Goal: Book appointment/travel/reservation

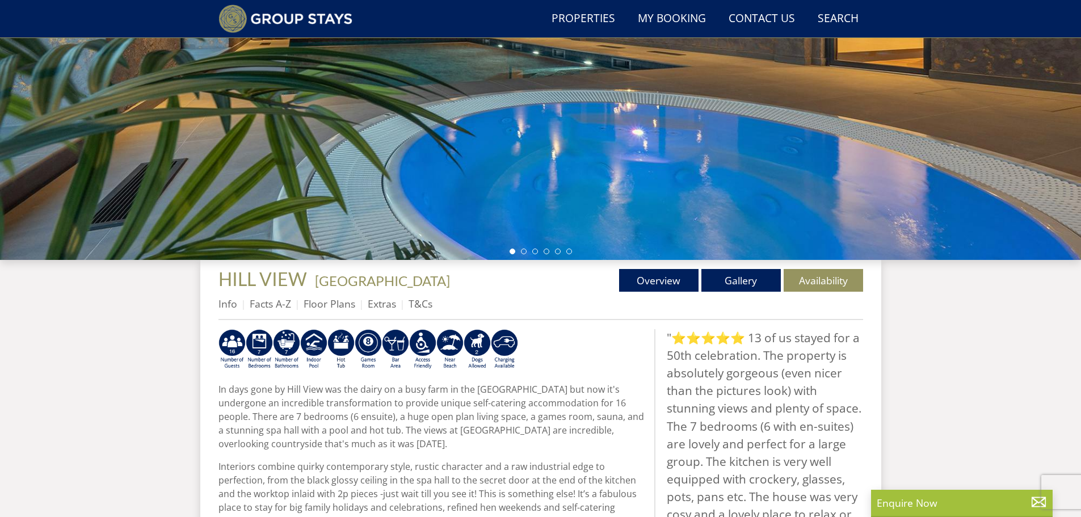
scroll to position [371, 0]
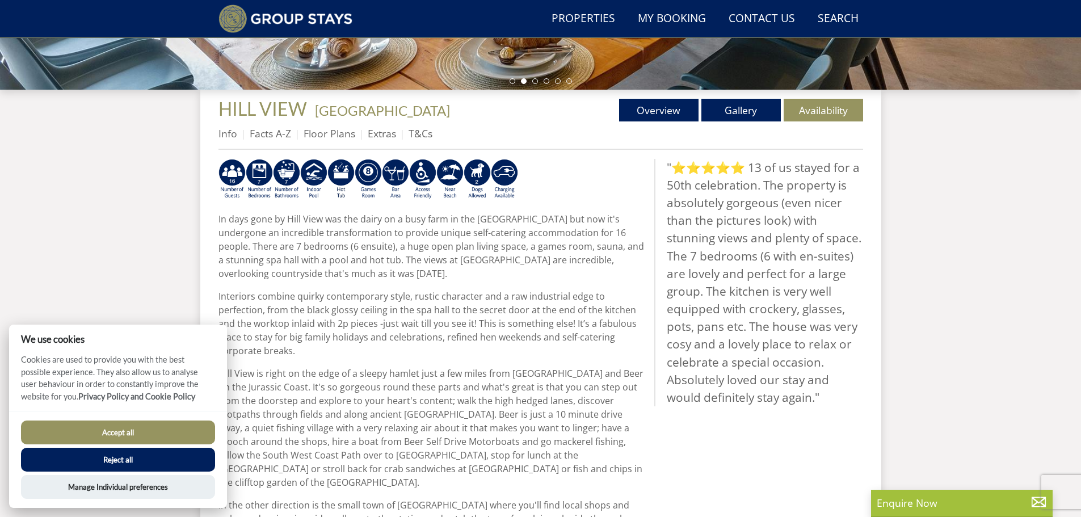
click at [159, 453] on button "Reject all" at bounding box center [118, 460] width 194 height 24
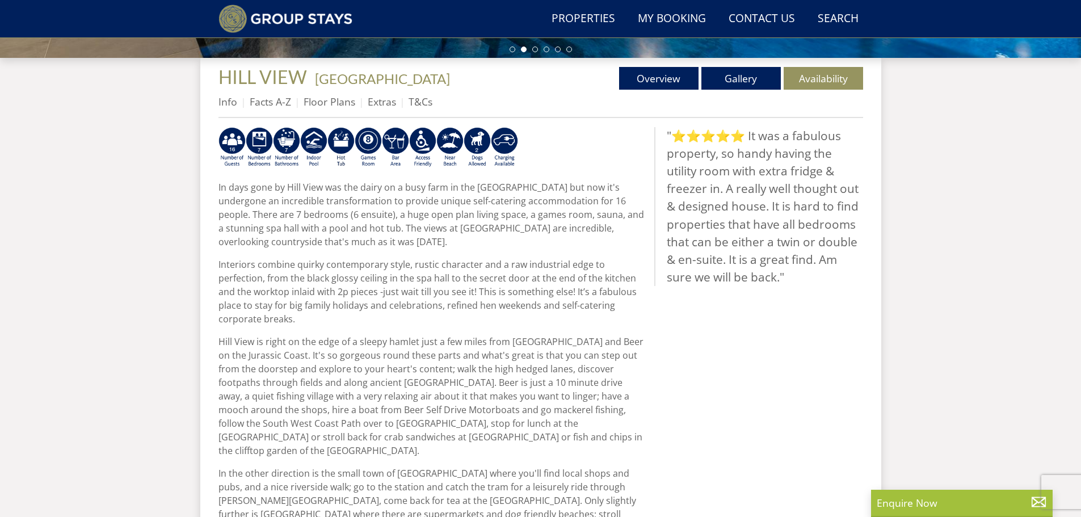
scroll to position [394, 0]
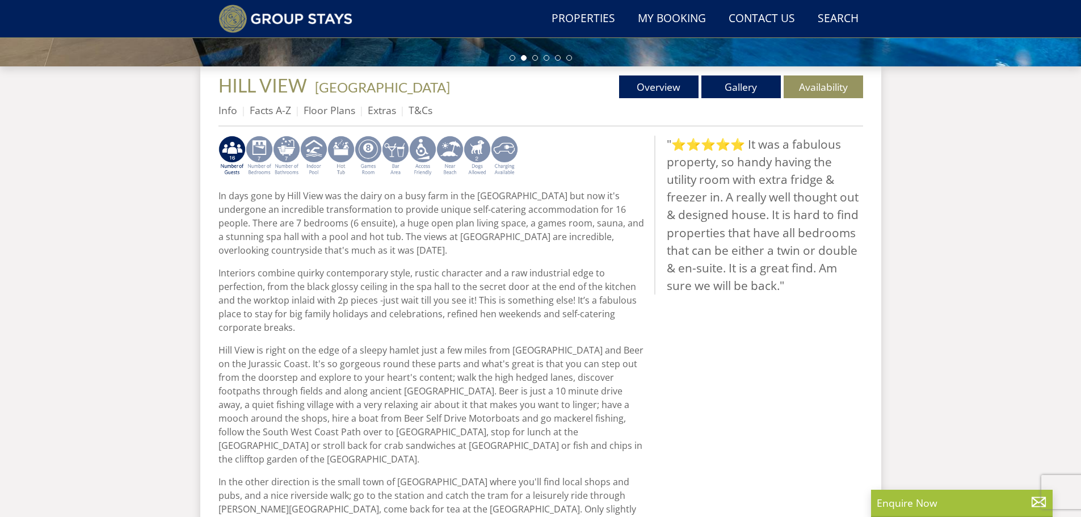
click at [261, 153] on img at bounding box center [259, 156] width 27 height 41
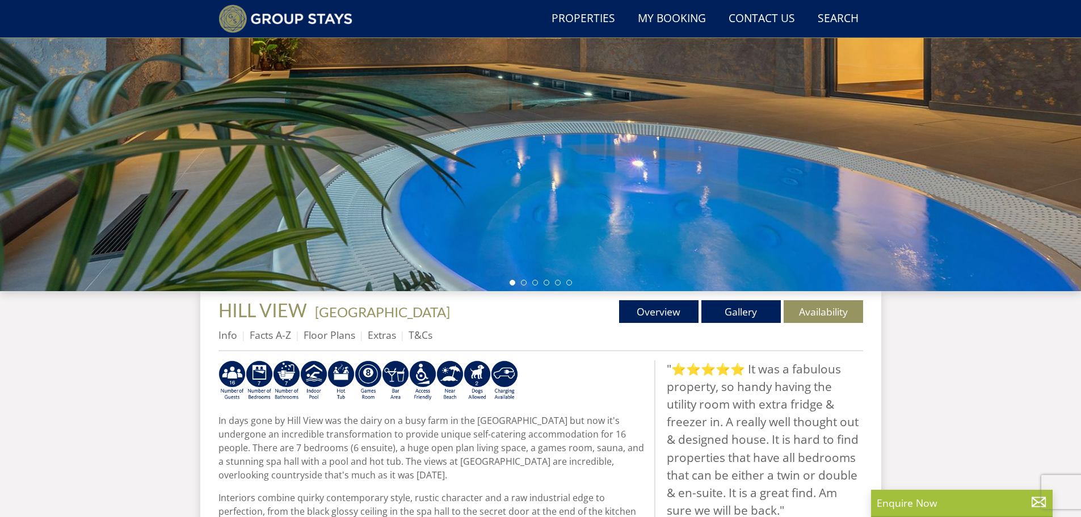
scroll to position [0, 0]
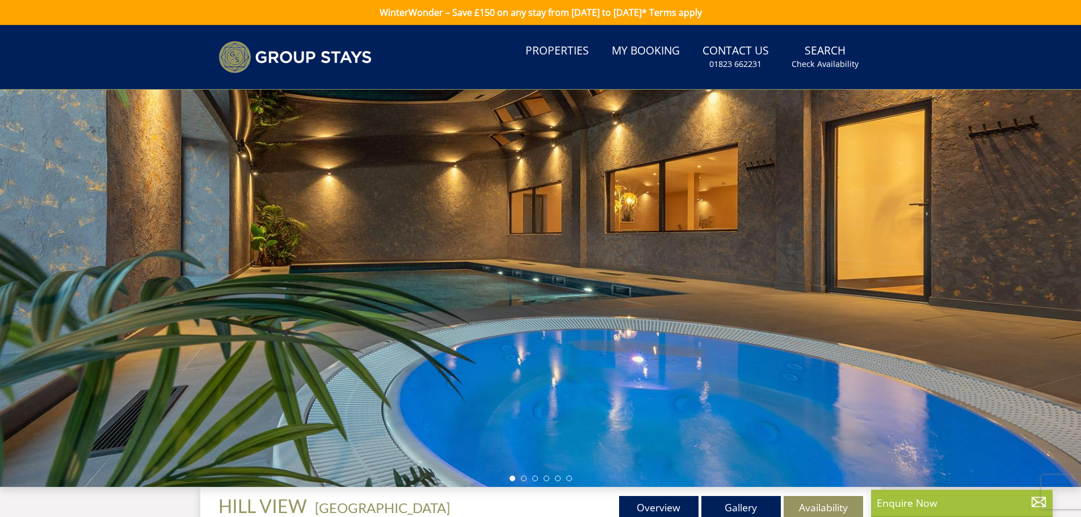
drag, startPoint x: 1038, startPoint y: 295, endPoint x: 896, endPoint y: 291, distance: 141.9
click at [896, 291] on div at bounding box center [540, 288] width 1081 height 397
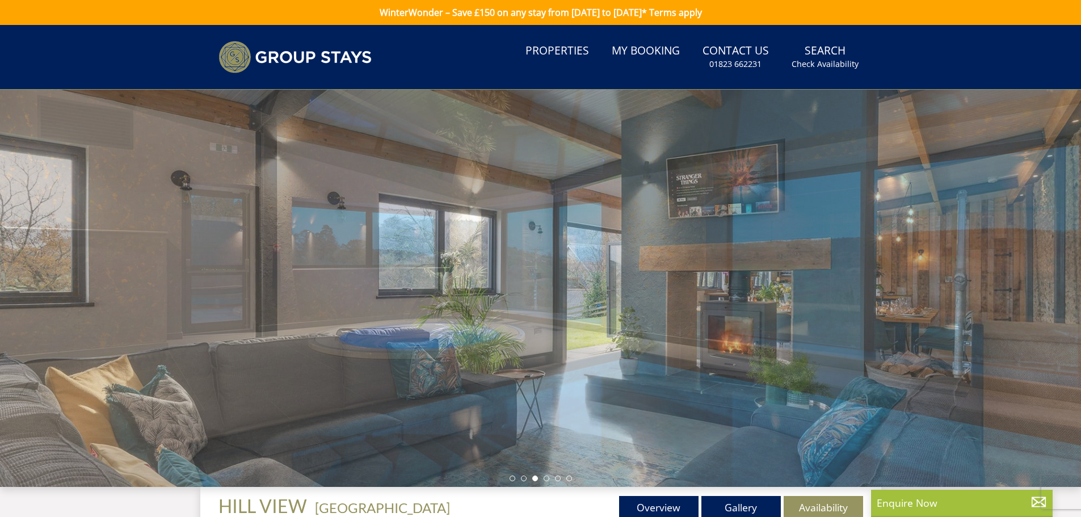
drag, startPoint x: 1000, startPoint y: 274, endPoint x: 807, endPoint y: 272, distance: 192.4
click at [807, 272] on div at bounding box center [540, 288] width 1081 height 397
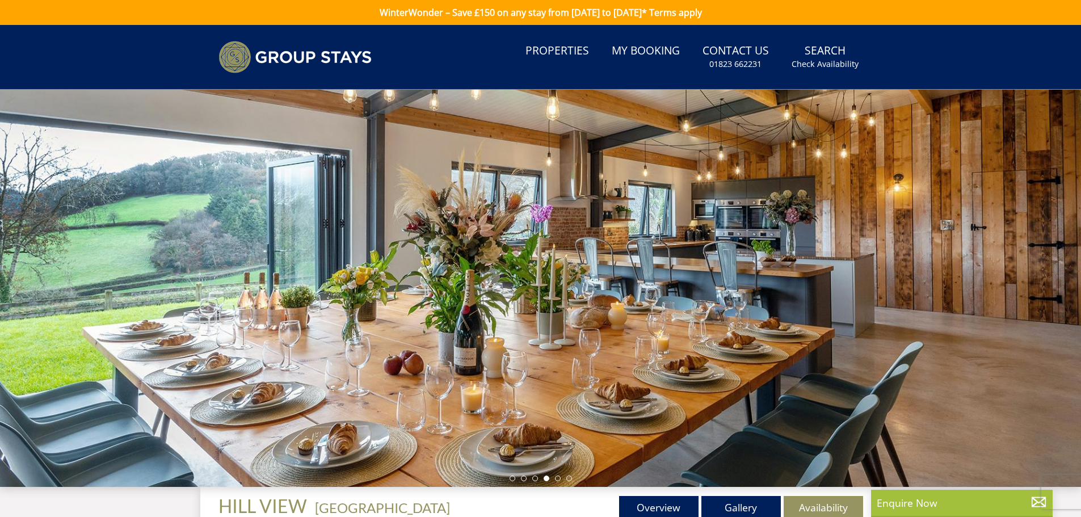
click at [891, 273] on div at bounding box center [540, 288] width 1081 height 397
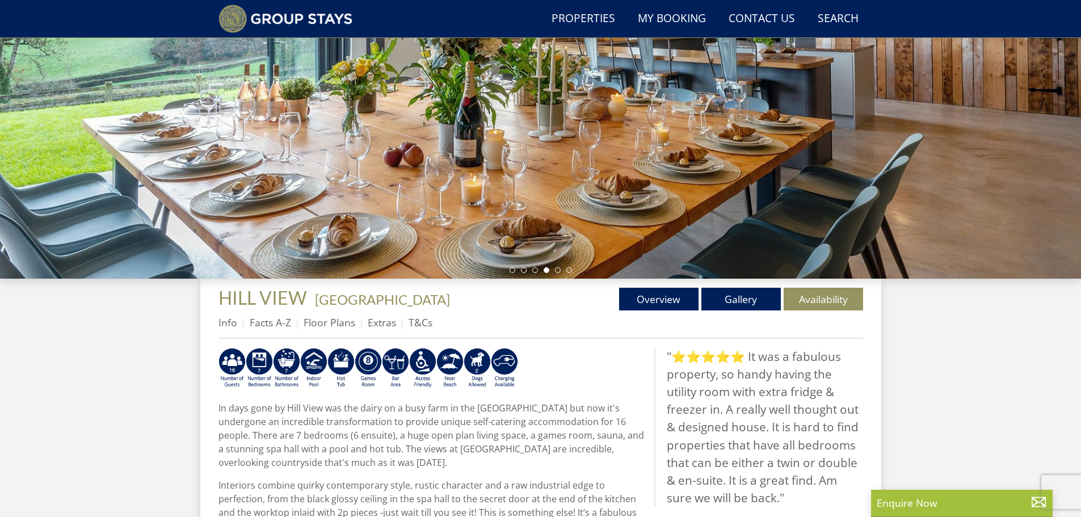
scroll to position [273, 0]
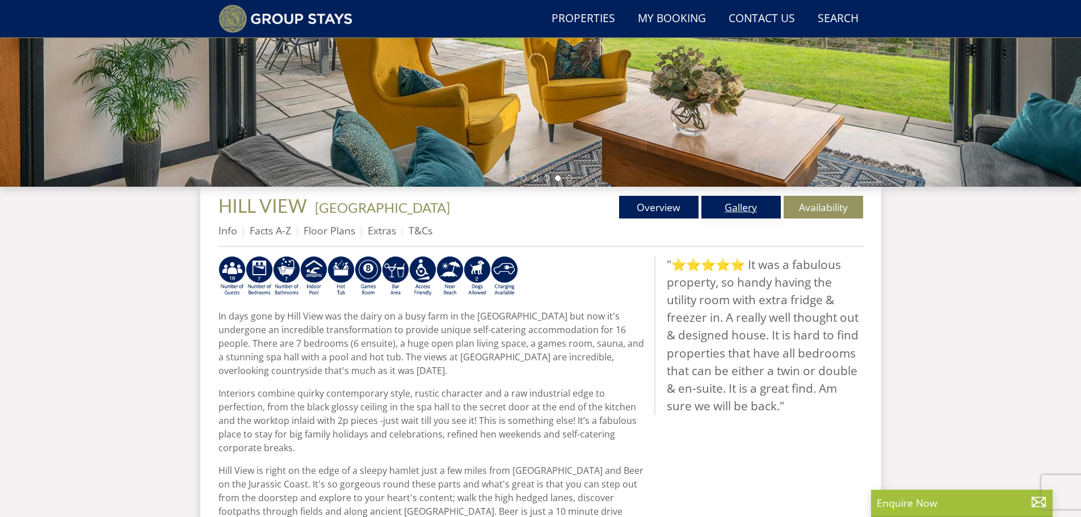
click at [757, 208] on link "Gallery" at bounding box center [740, 207] width 79 height 23
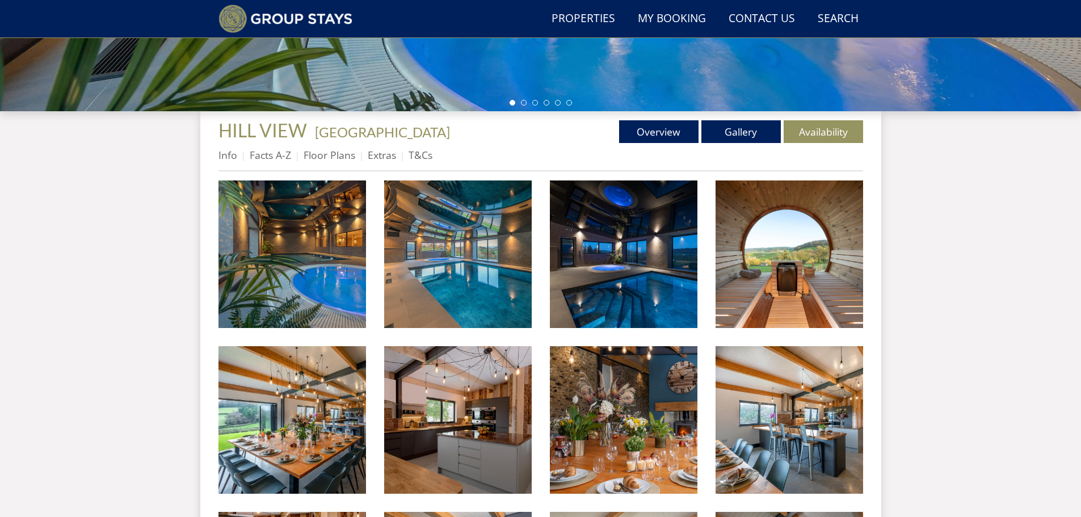
scroll to position [444, 0]
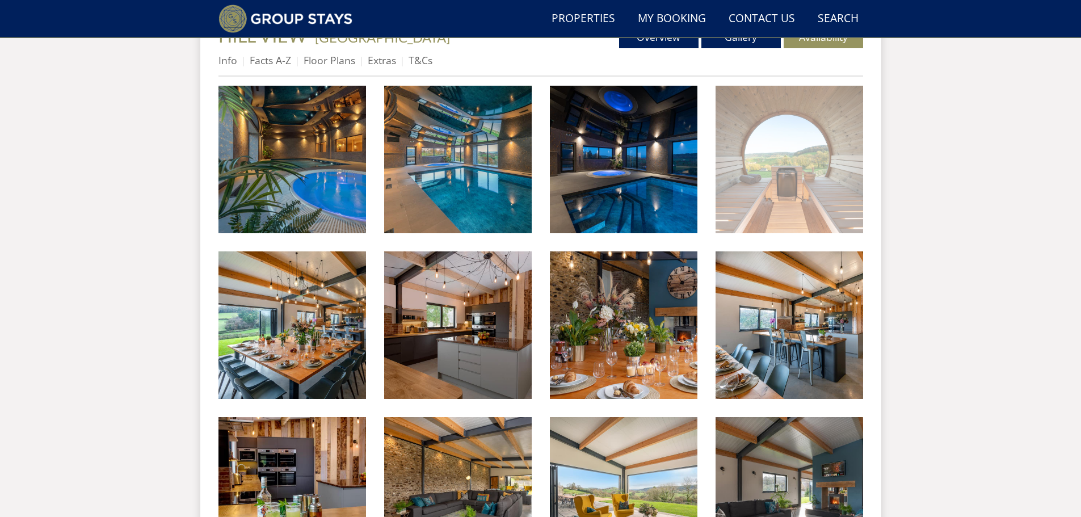
click at [797, 160] on img at bounding box center [789, 160] width 148 height 148
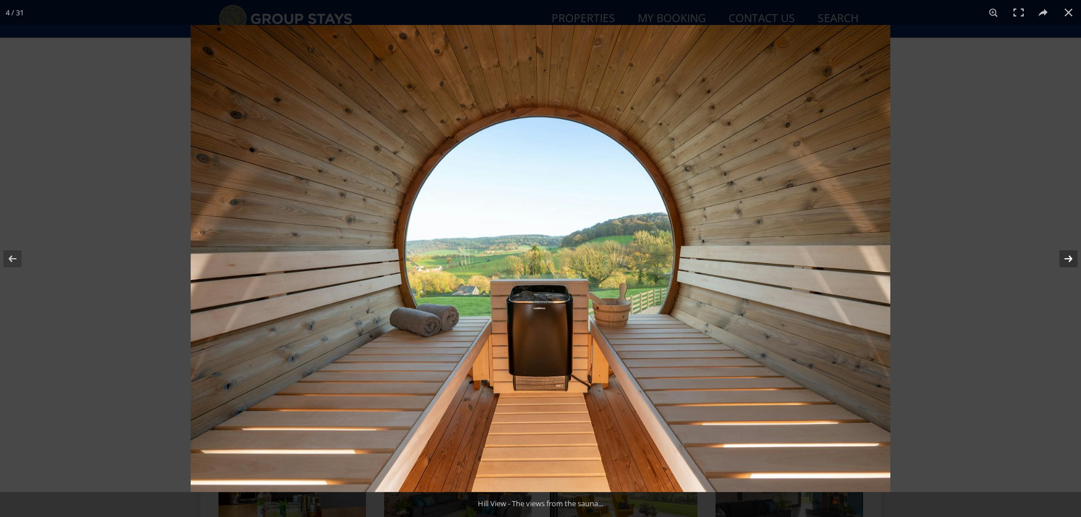
click at [1061, 262] on button at bounding box center [1061, 258] width 40 height 57
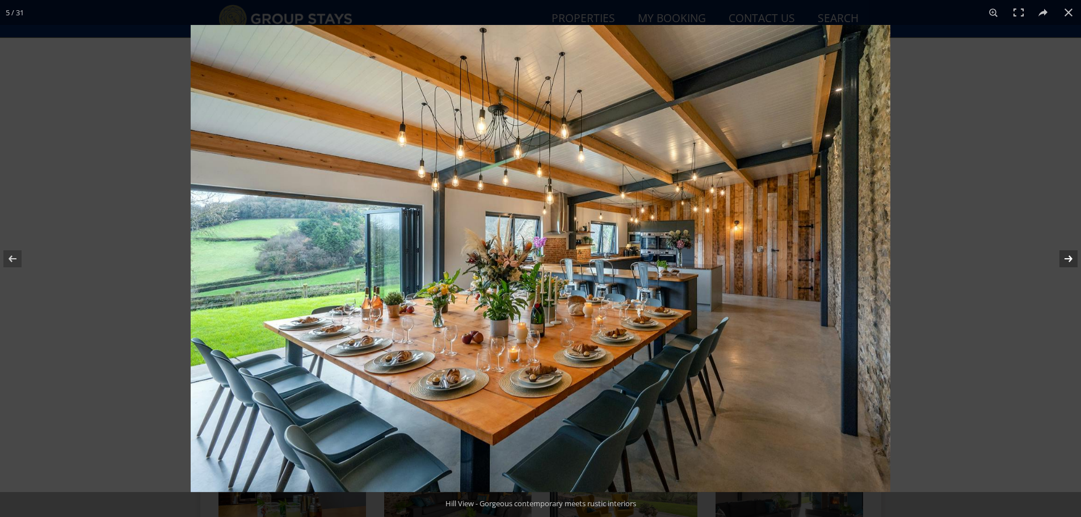
click at [1063, 262] on button at bounding box center [1061, 258] width 40 height 57
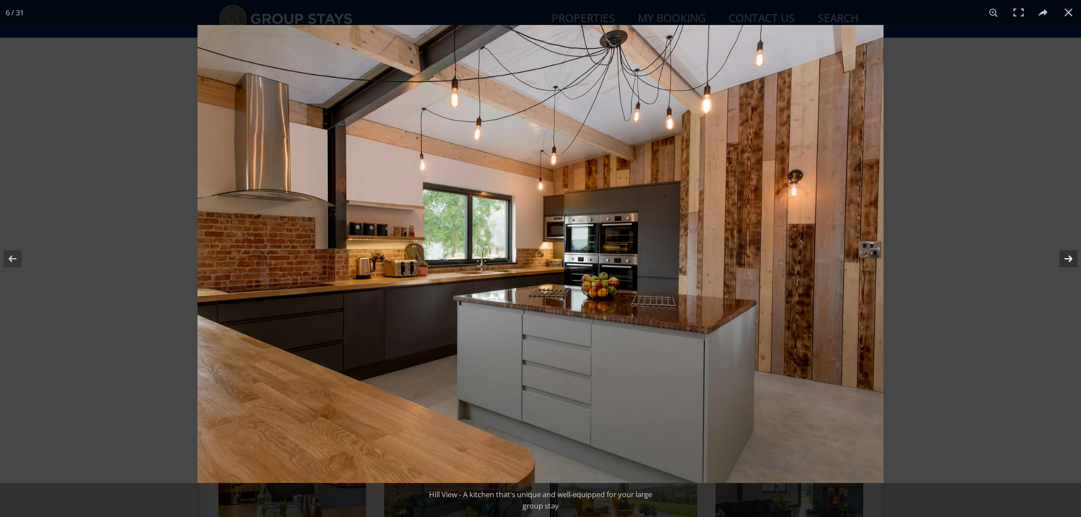
click at [1063, 262] on button at bounding box center [1061, 258] width 40 height 57
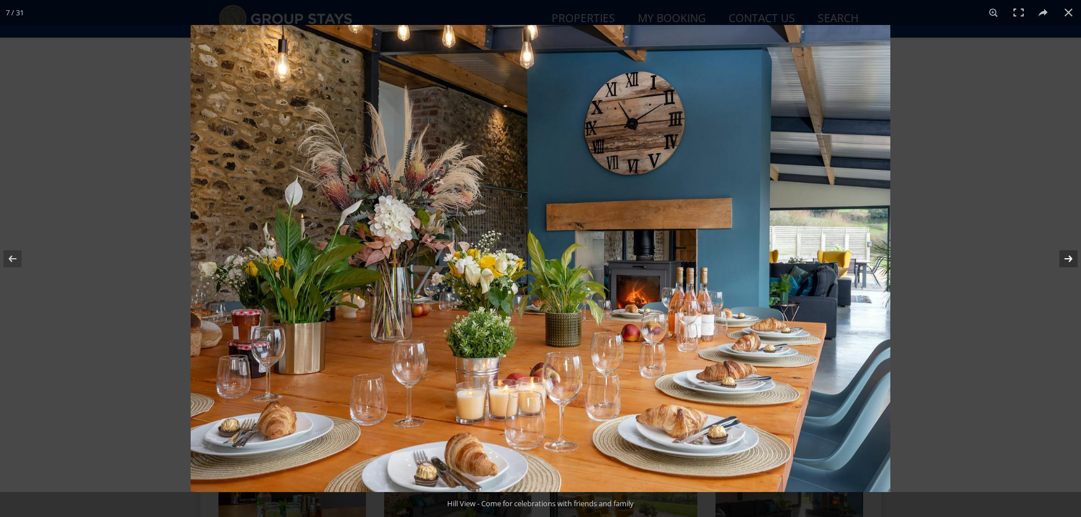
click at [1063, 262] on button at bounding box center [1061, 258] width 40 height 57
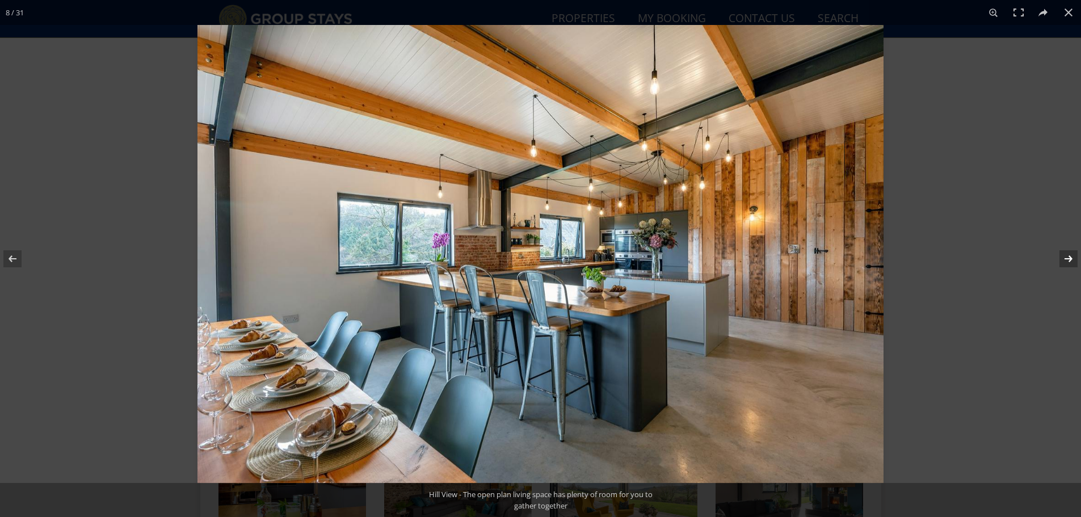
click at [1063, 262] on button at bounding box center [1061, 258] width 40 height 57
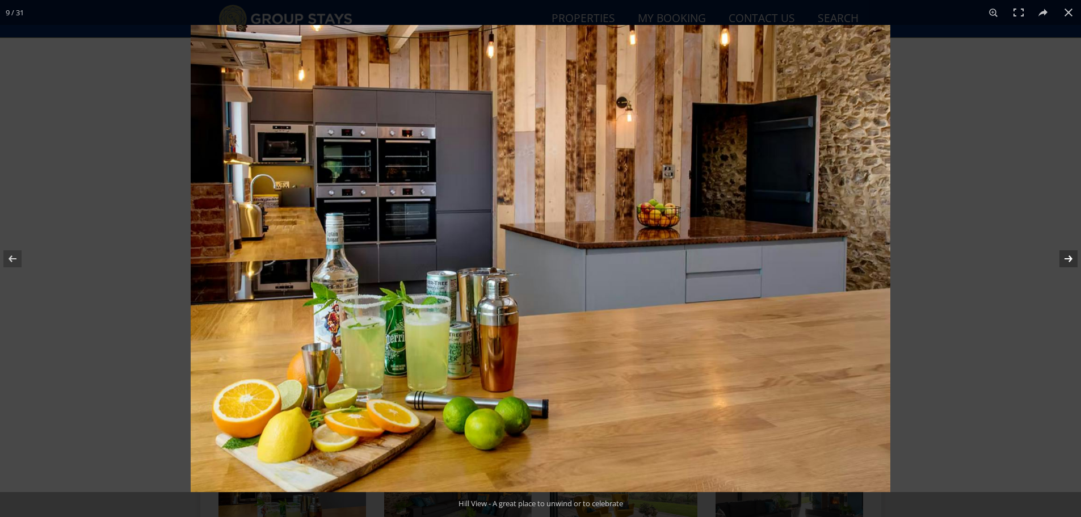
click at [1063, 262] on button at bounding box center [1061, 258] width 40 height 57
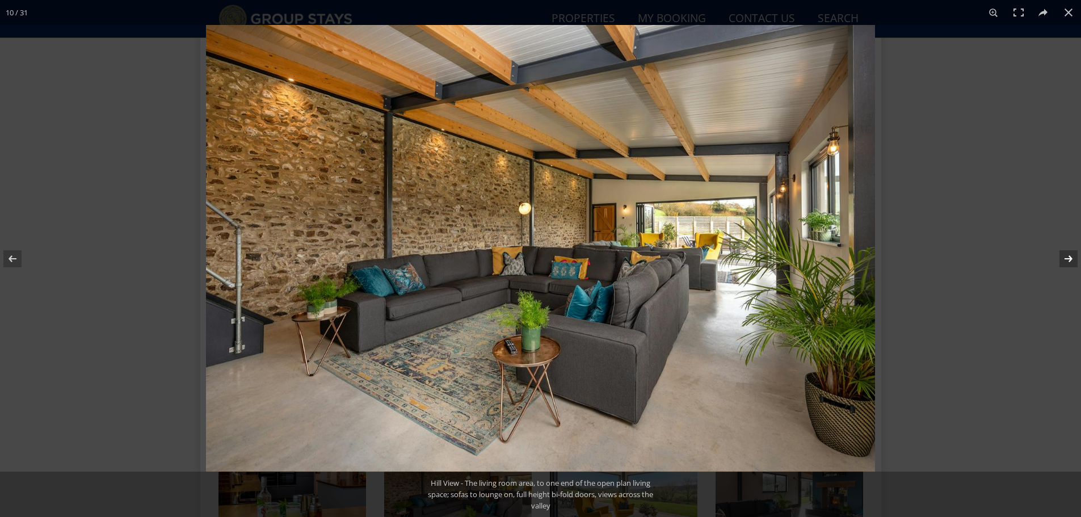
click at [1063, 262] on button at bounding box center [1061, 258] width 40 height 57
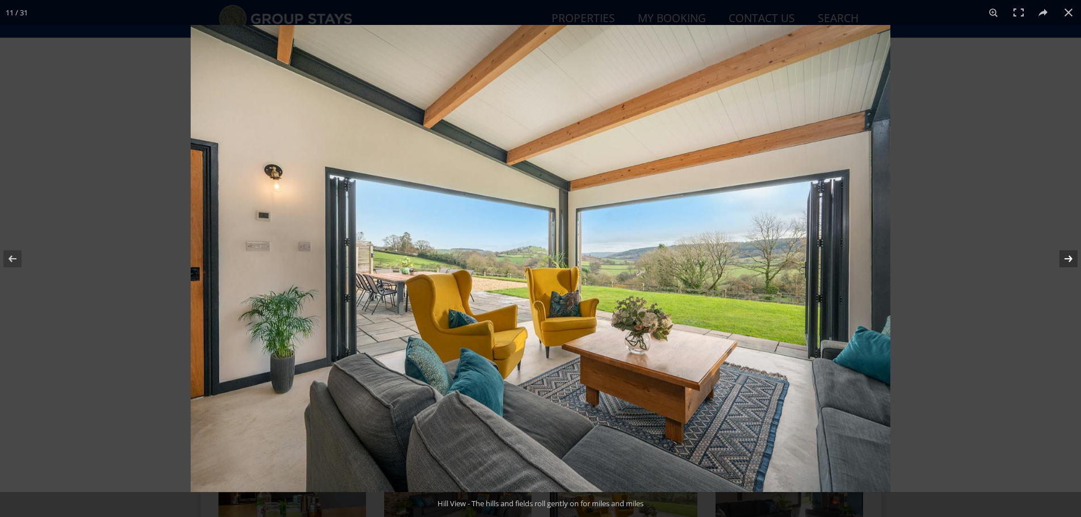
click at [1063, 262] on button at bounding box center [1061, 258] width 40 height 57
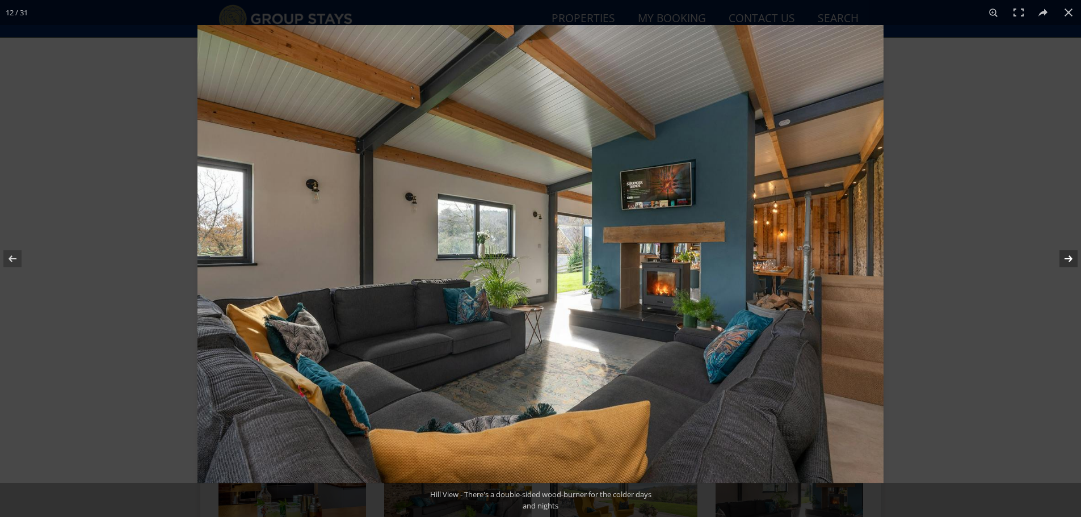
click at [1063, 262] on button at bounding box center [1061, 258] width 40 height 57
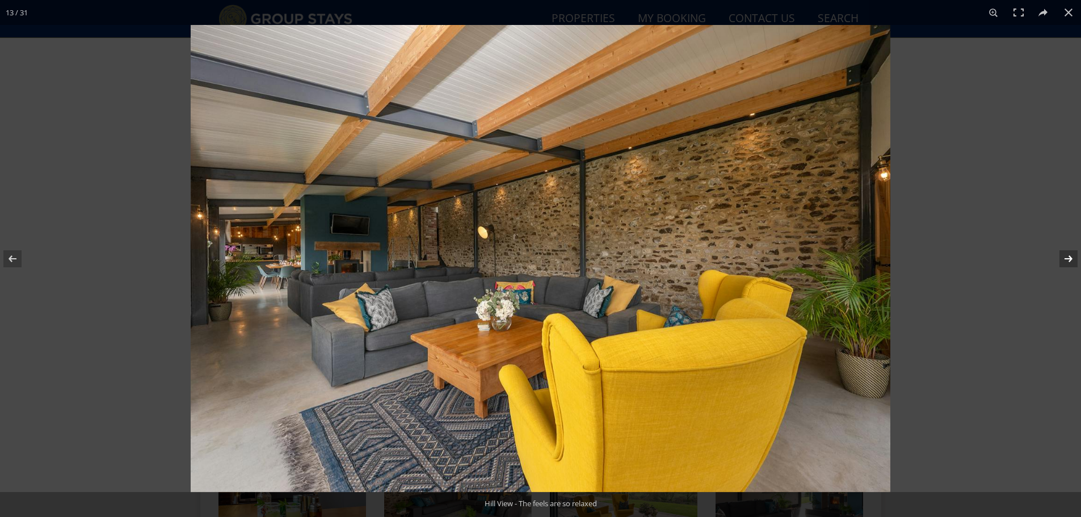
click at [1063, 262] on button at bounding box center [1061, 258] width 40 height 57
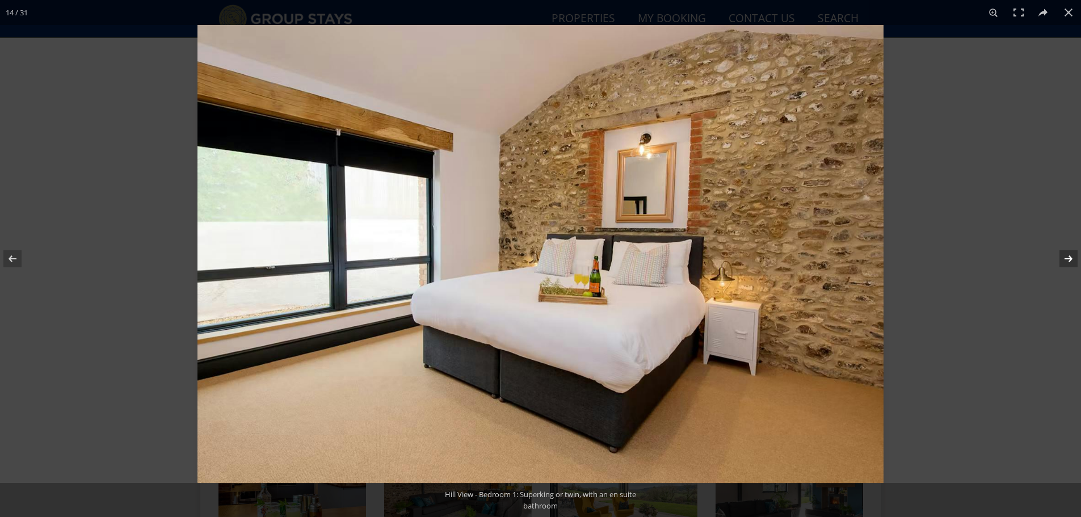
click at [1063, 262] on button at bounding box center [1061, 258] width 40 height 57
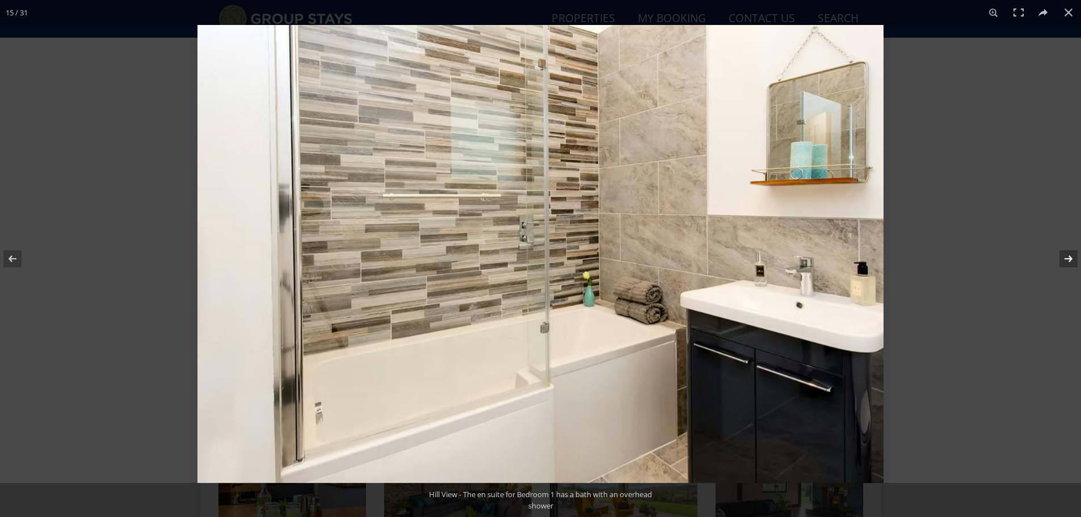
click at [1063, 262] on button at bounding box center [1061, 258] width 40 height 57
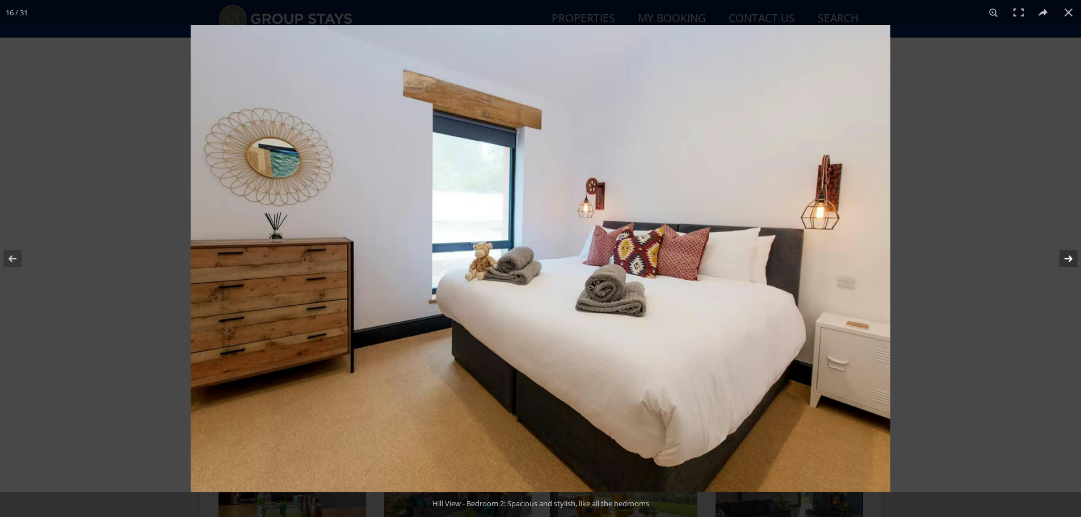
click at [1063, 262] on button at bounding box center [1061, 258] width 40 height 57
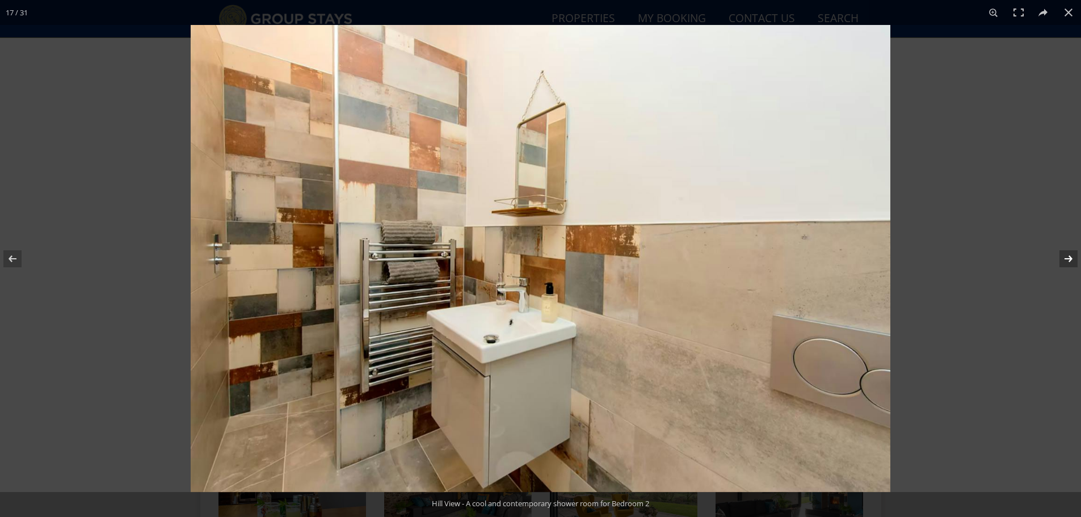
click at [1063, 262] on button at bounding box center [1061, 258] width 40 height 57
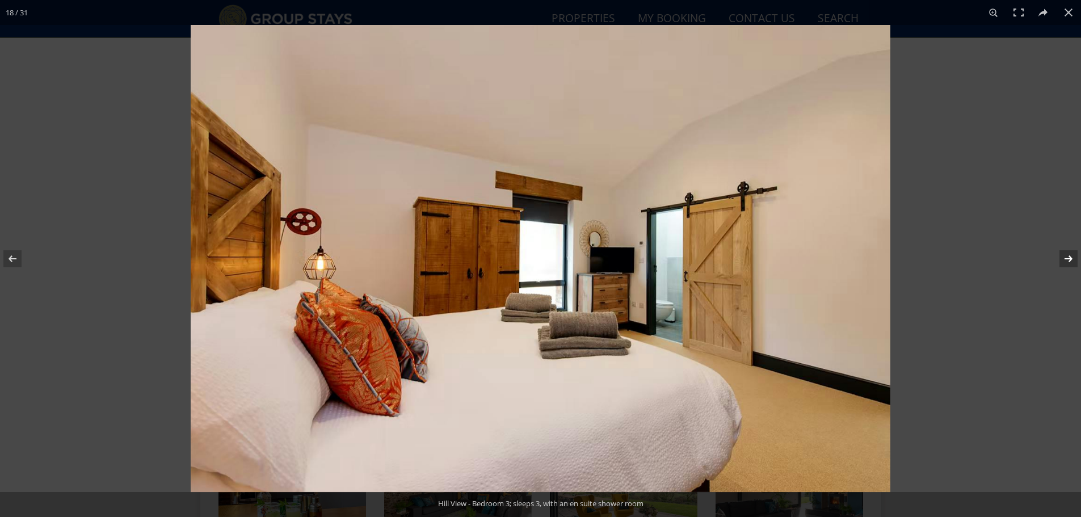
click at [1063, 262] on button at bounding box center [1061, 258] width 40 height 57
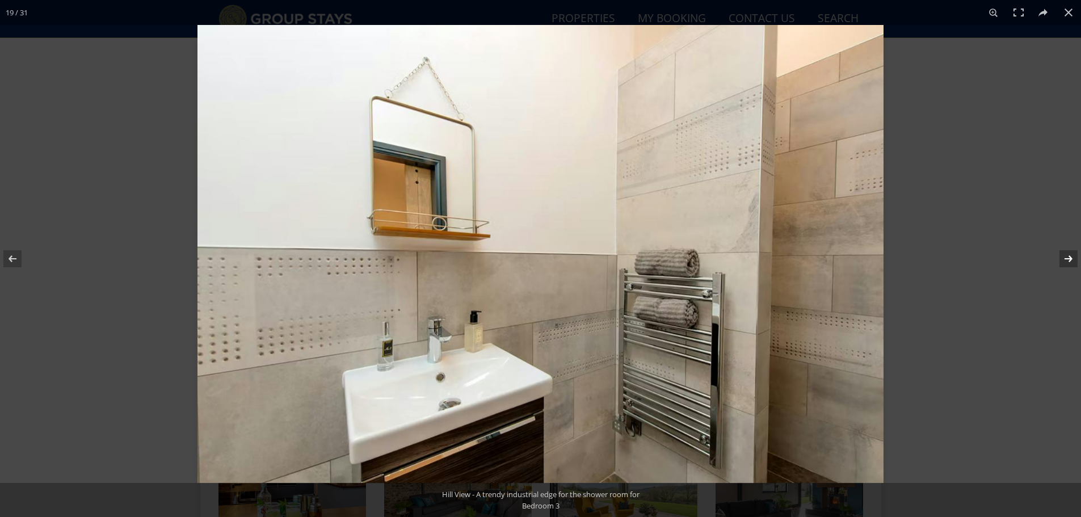
click at [1063, 262] on button at bounding box center [1061, 258] width 40 height 57
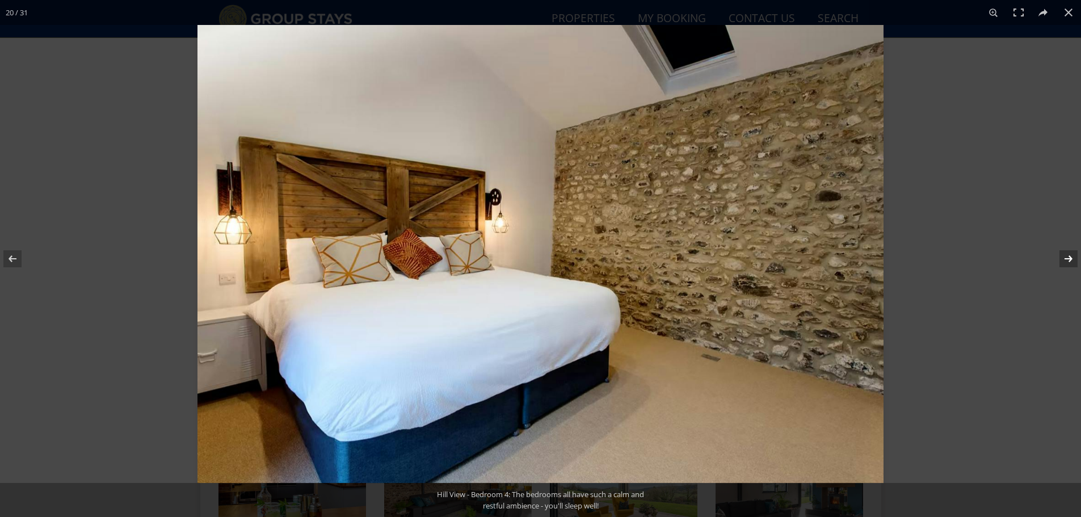
click at [1063, 262] on button at bounding box center [1061, 258] width 40 height 57
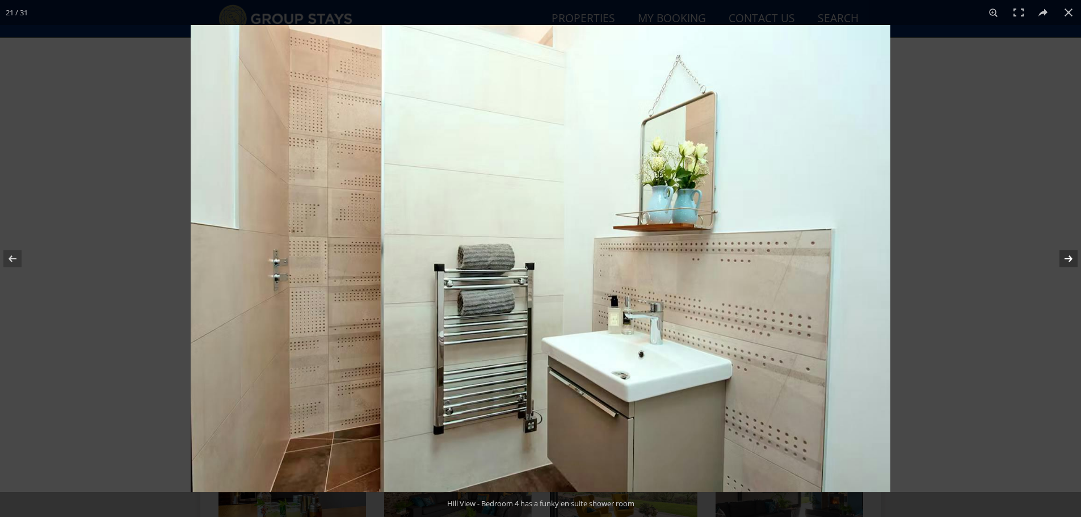
click at [1063, 262] on button at bounding box center [1061, 258] width 40 height 57
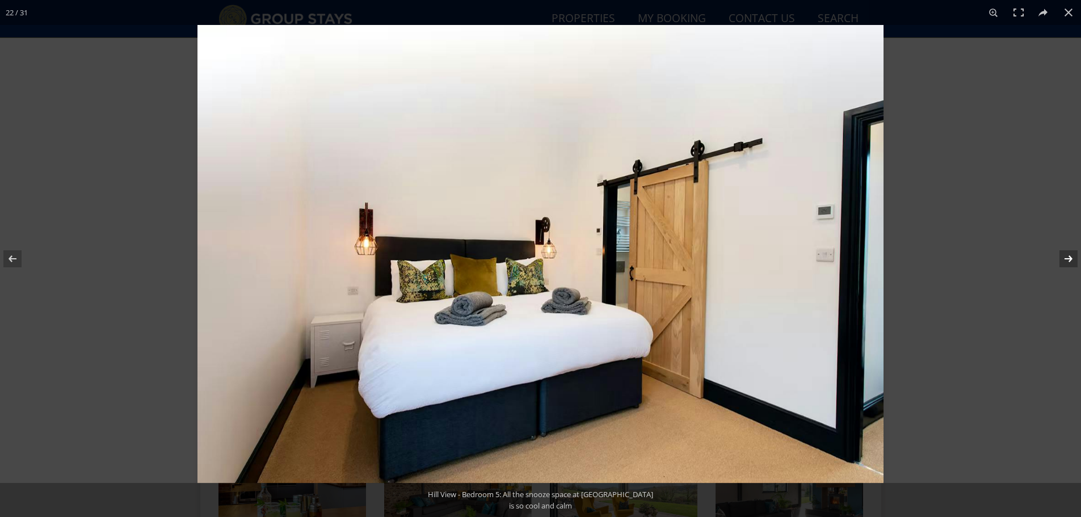
click at [1063, 262] on button at bounding box center [1061, 258] width 40 height 57
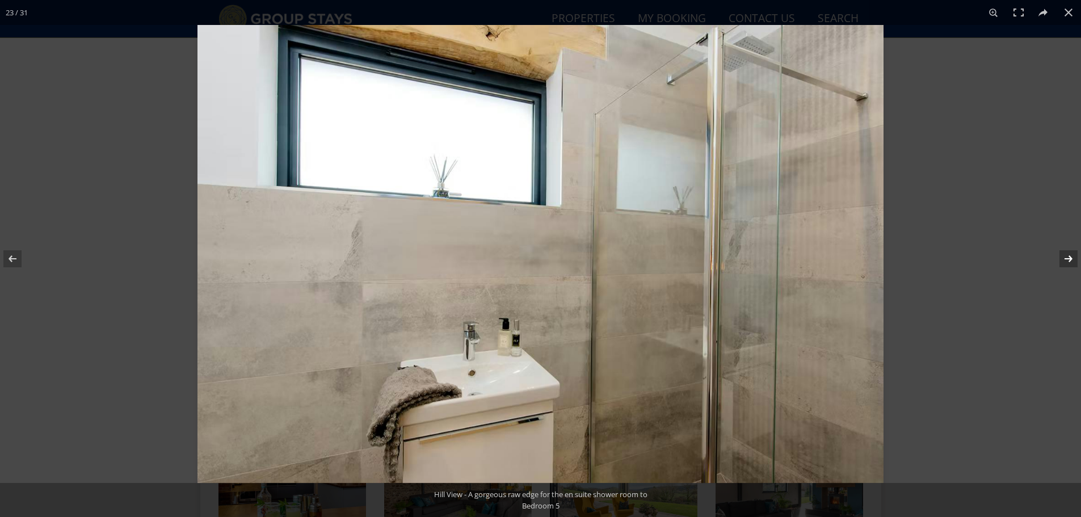
click at [1063, 262] on button at bounding box center [1061, 258] width 40 height 57
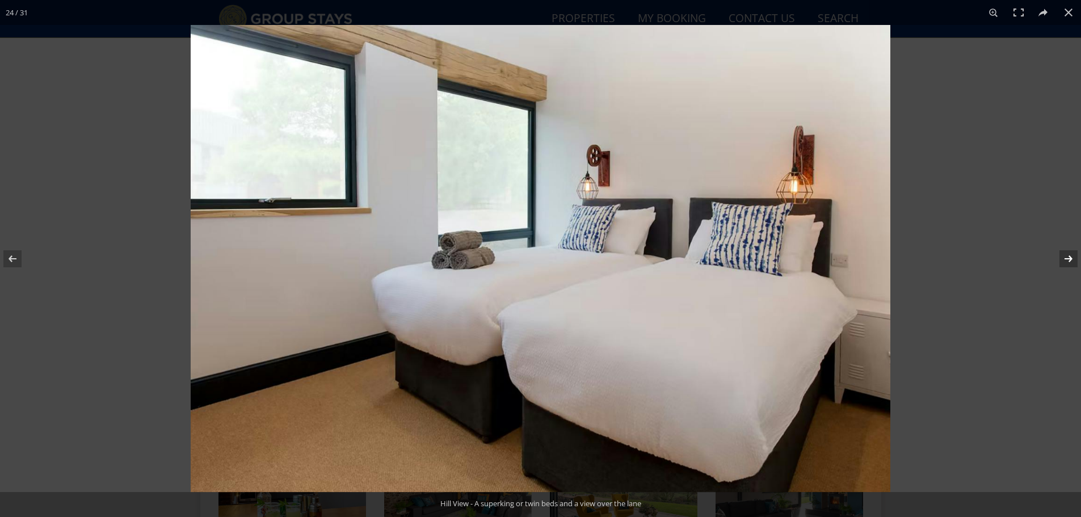
click at [1063, 262] on button at bounding box center [1061, 258] width 40 height 57
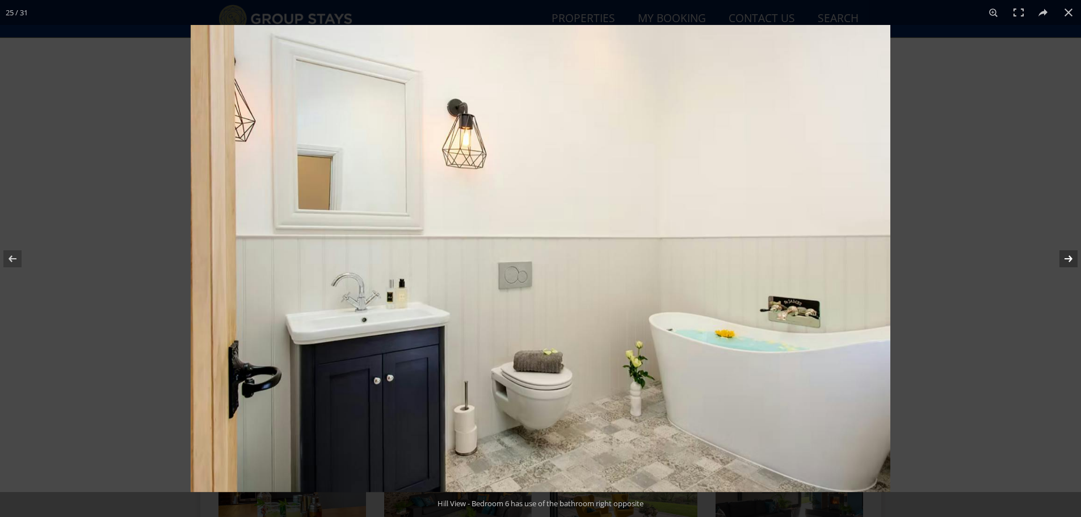
click at [1063, 262] on button at bounding box center [1061, 258] width 40 height 57
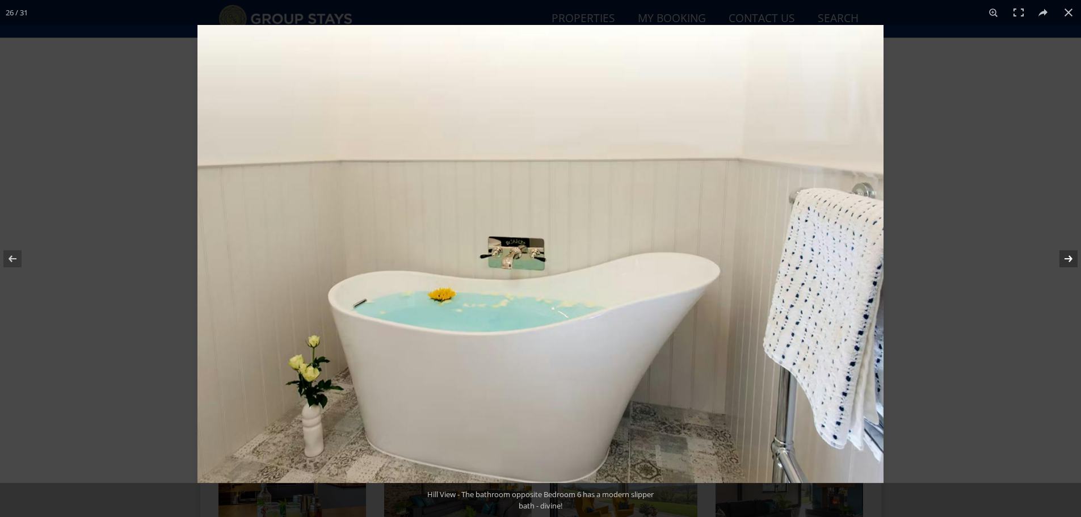
click at [1063, 262] on button at bounding box center [1061, 258] width 40 height 57
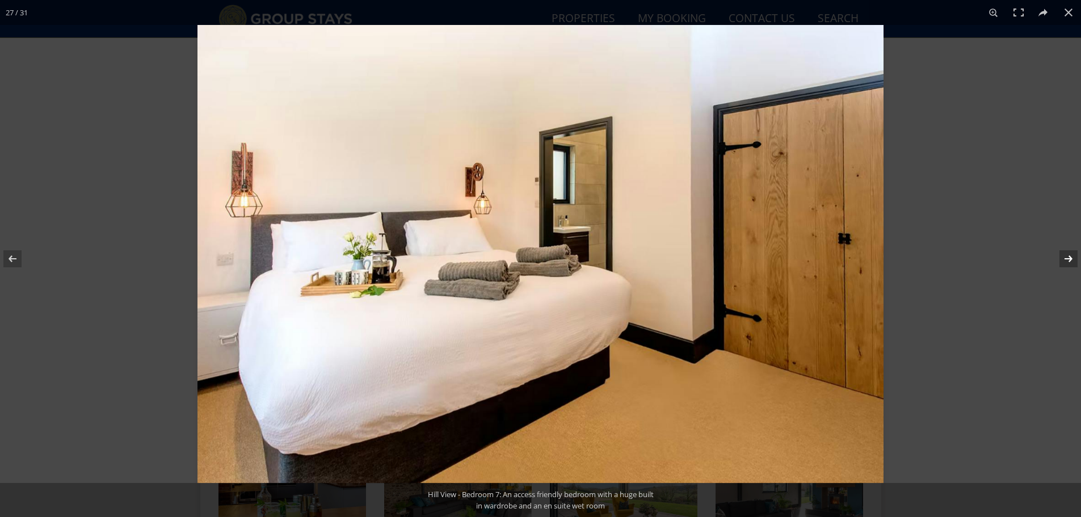
click at [1063, 262] on button at bounding box center [1061, 258] width 40 height 57
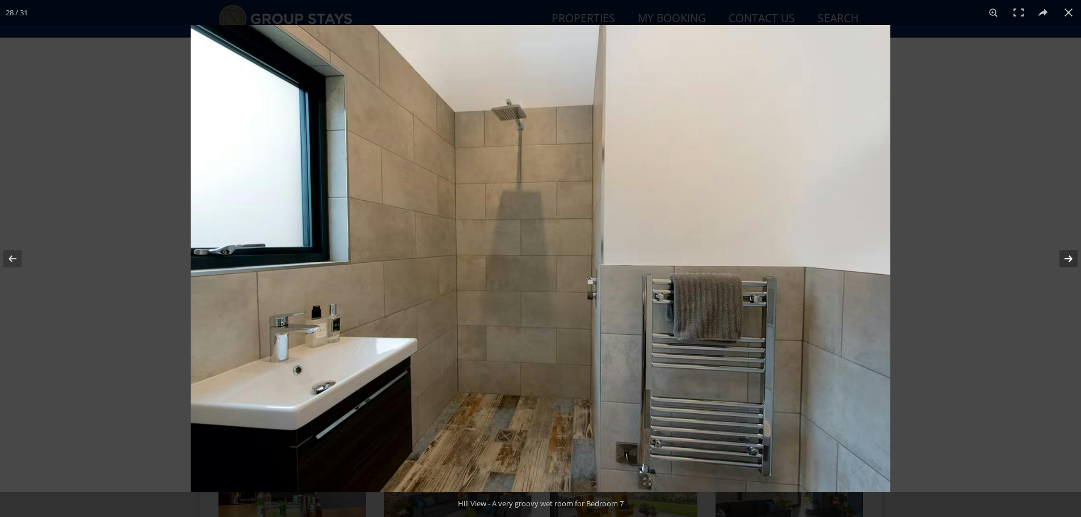
click at [1063, 262] on button at bounding box center [1061, 258] width 40 height 57
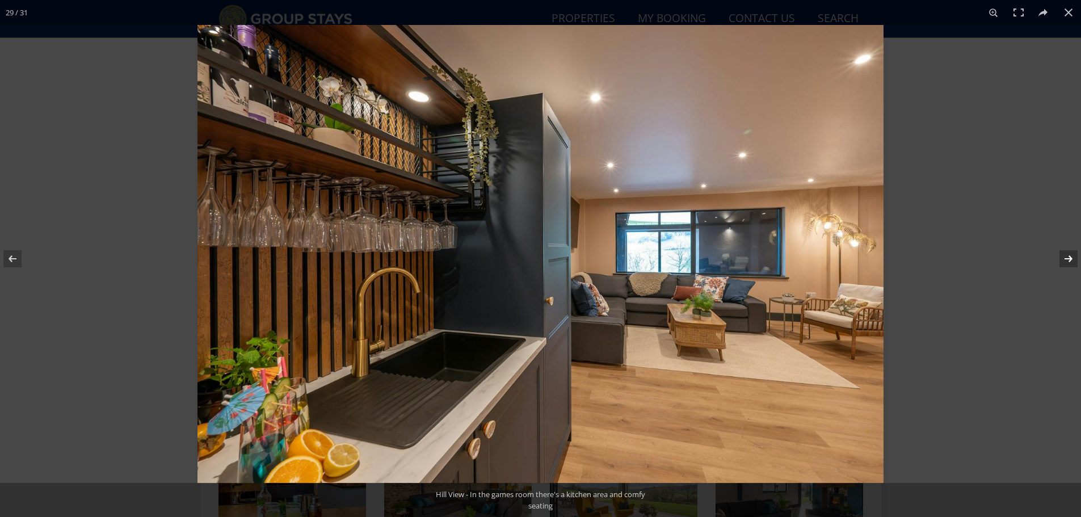
click at [1063, 262] on button at bounding box center [1061, 258] width 40 height 57
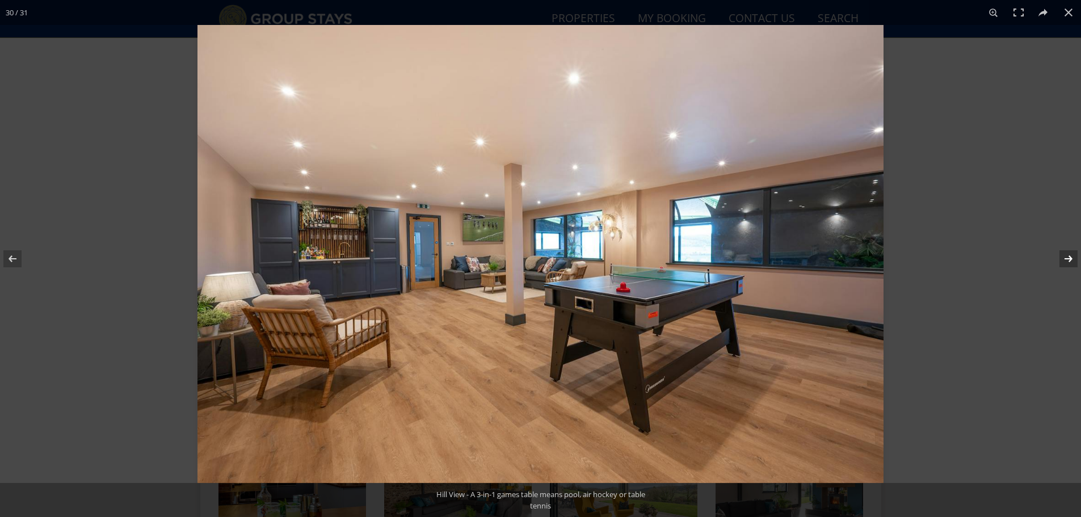
click at [1063, 262] on button at bounding box center [1061, 258] width 40 height 57
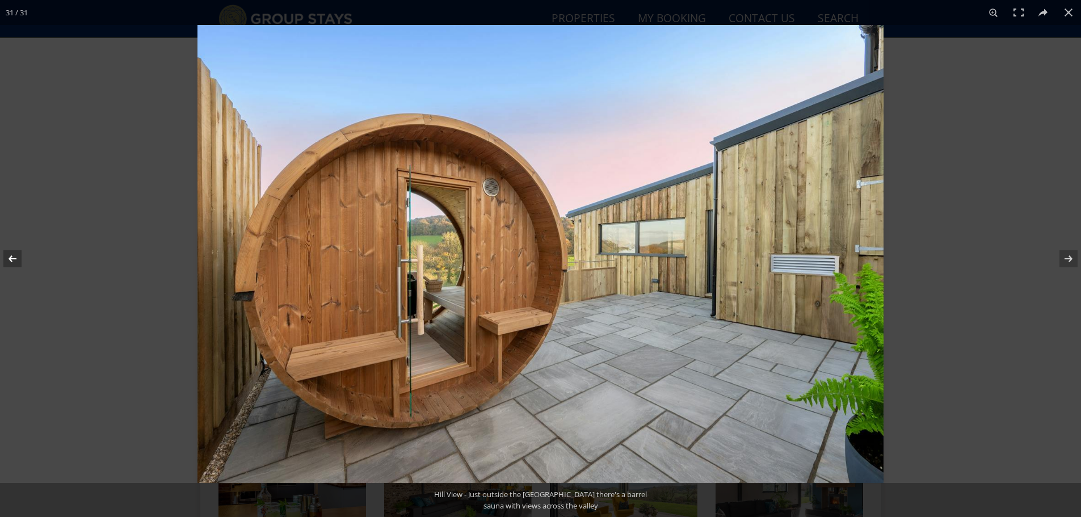
click at [16, 255] on button at bounding box center [20, 258] width 40 height 57
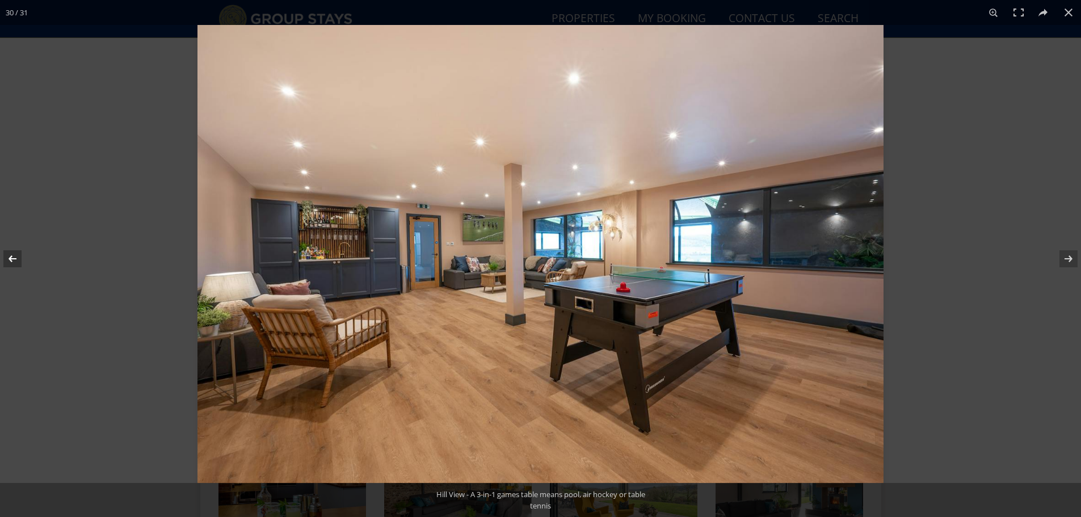
click at [16, 255] on button at bounding box center [20, 258] width 40 height 57
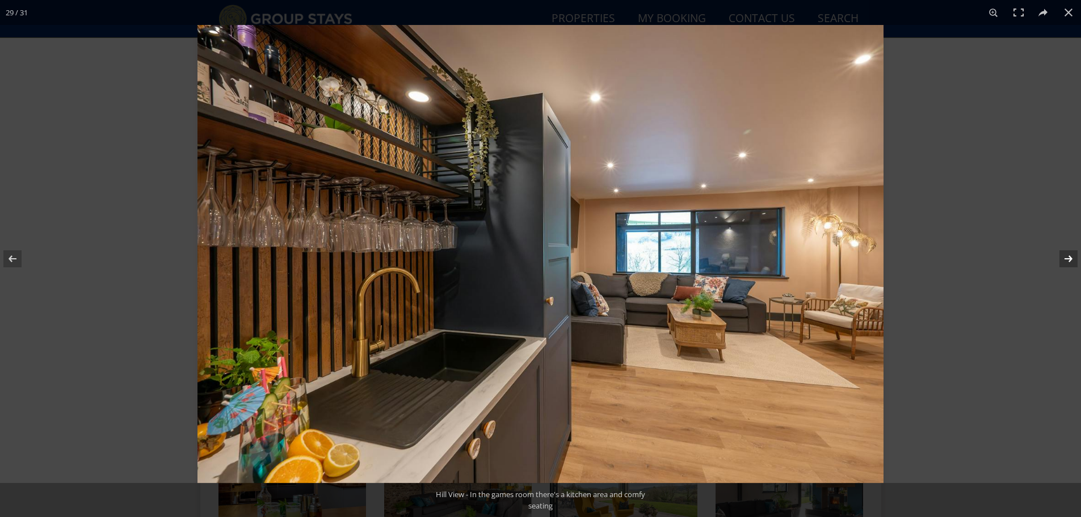
click at [1070, 253] on button at bounding box center [1061, 258] width 40 height 57
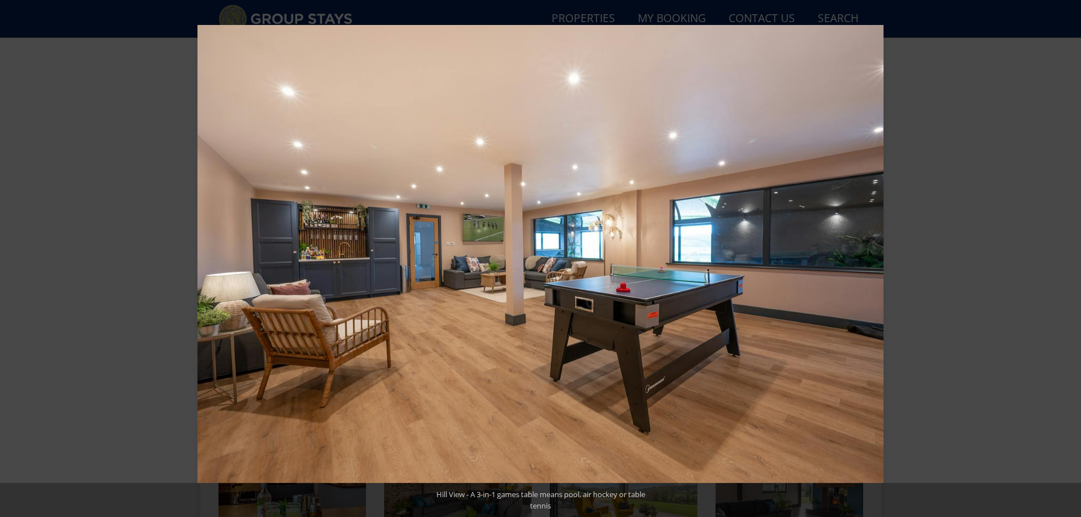
click at [1072, 254] on button at bounding box center [1061, 258] width 40 height 57
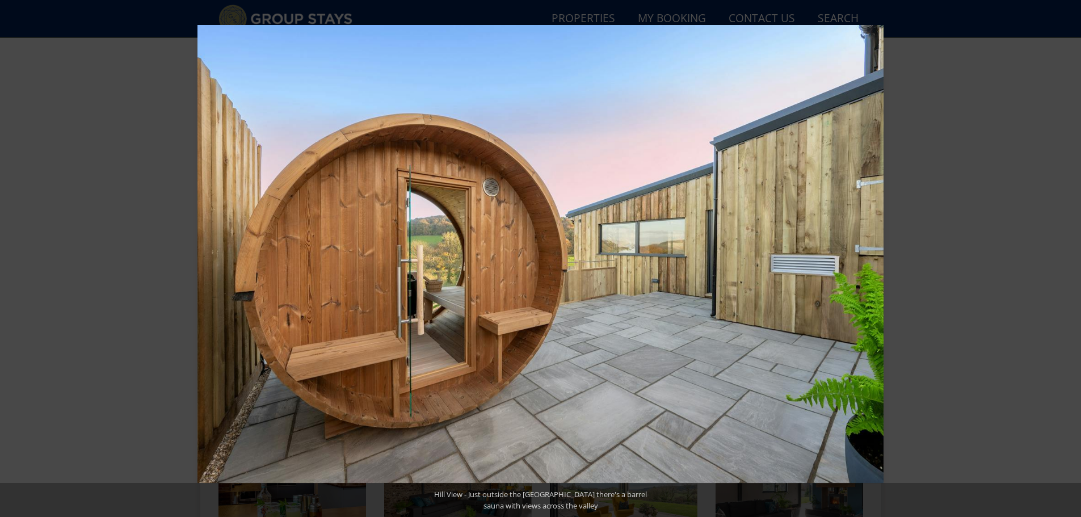
click at [1072, 254] on button at bounding box center [1061, 258] width 40 height 57
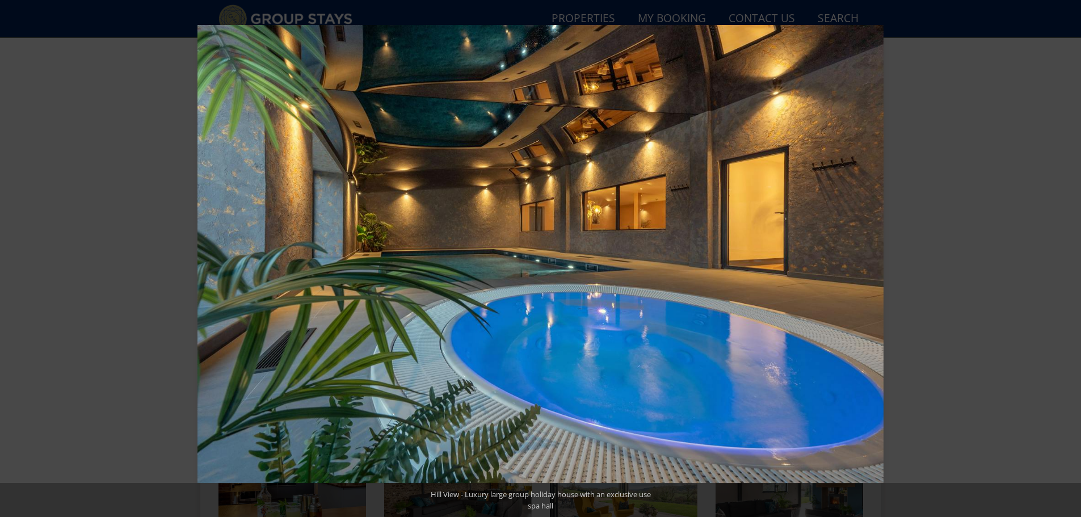
click at [1072, 254] on button at bounding box center [1061, 258] width 40 height 57
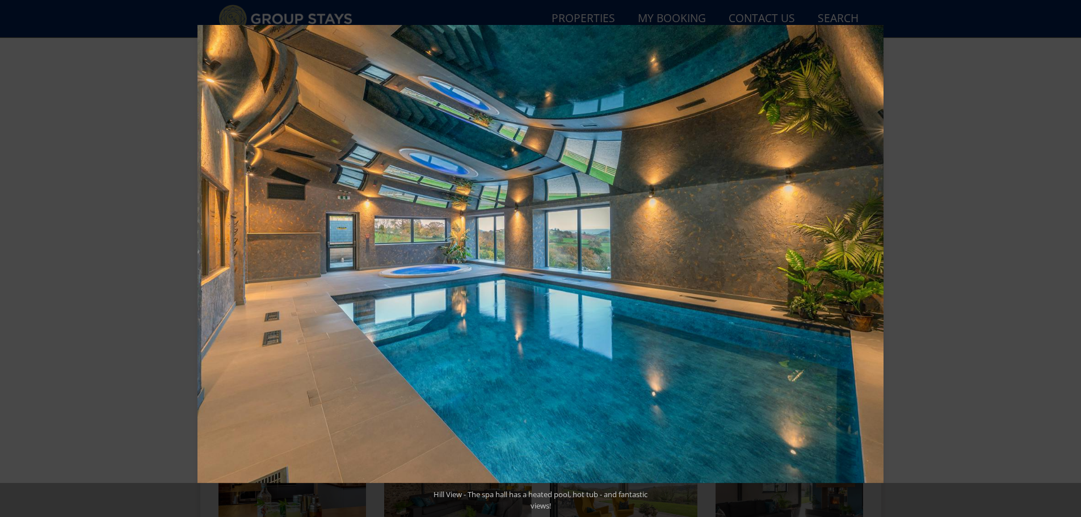
click at [1072, 254] on button at bounding box center [1061, 258] width 40 height 57
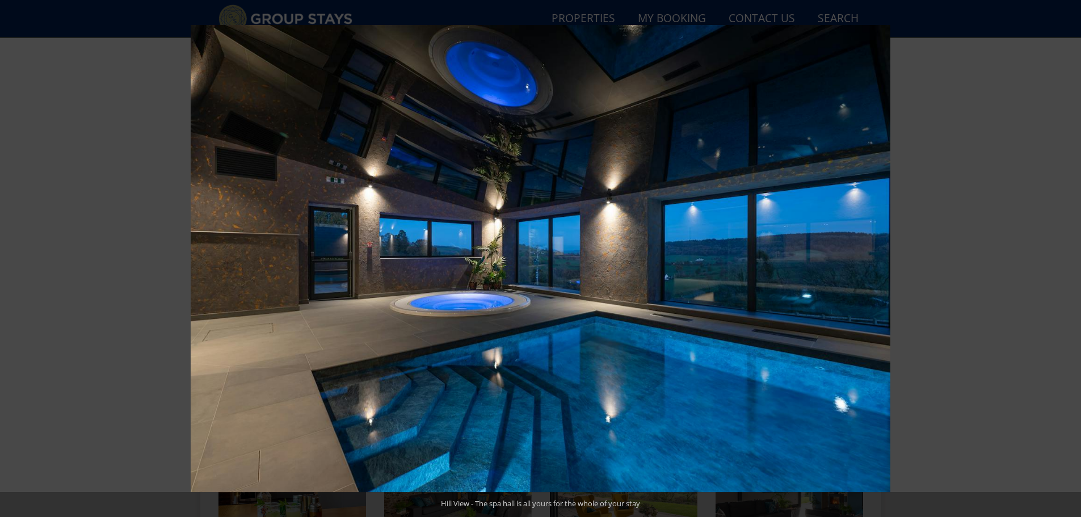
click at [1072, 254] on button at bounding box center [1061, 258] width 40 height 57
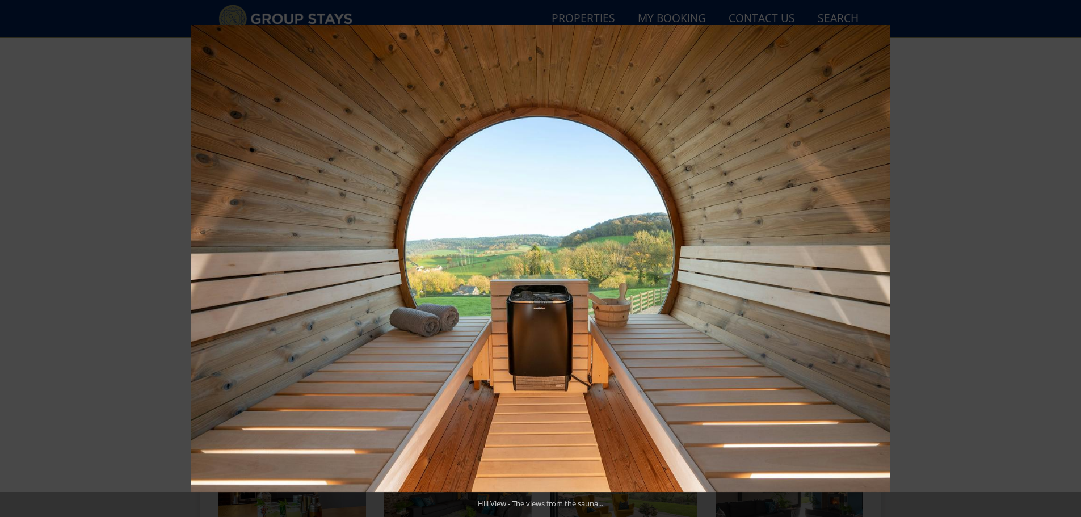
click at [1072, 254] on button at bounding box center [1061, 258] width 40 height 57
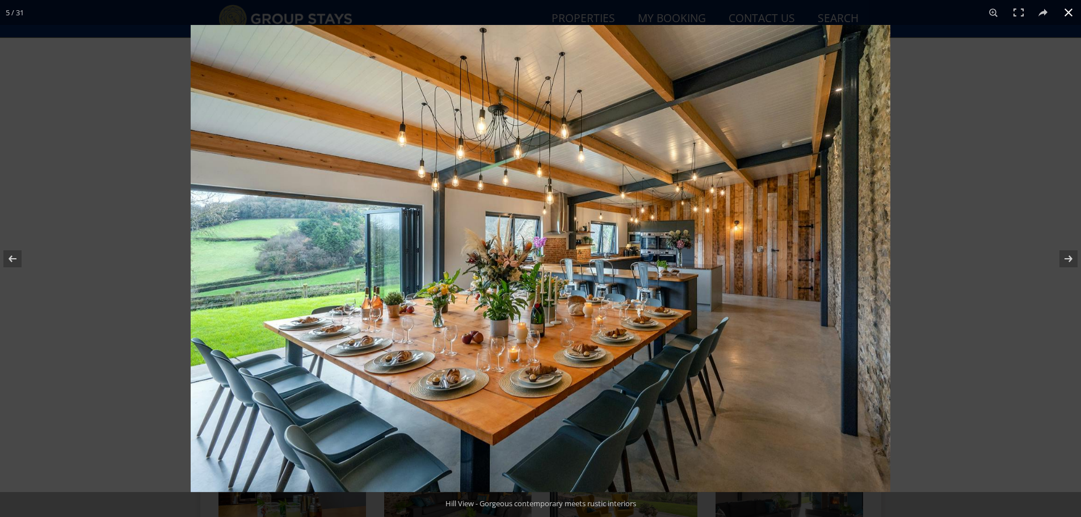
click at [1071, 18] on button at bounding box center [1068, 12] width 25 height 25
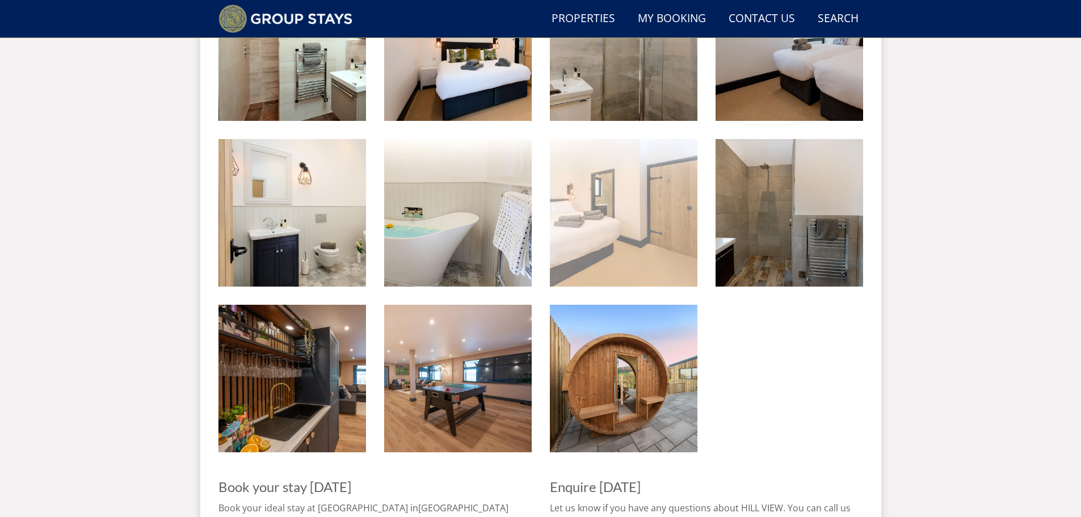
scroll to position [1578, 0]
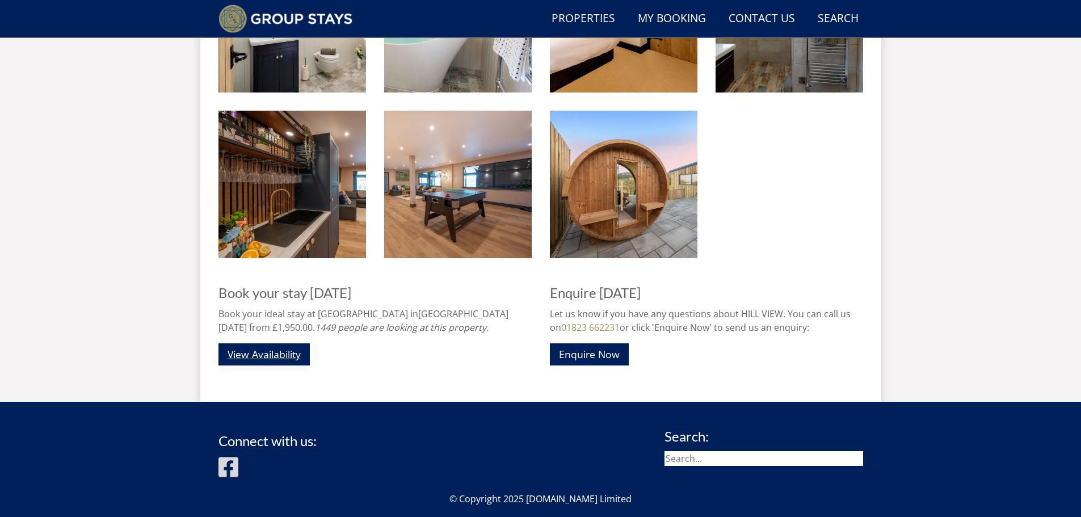
click at [263, 350] on link "View Availability" at bounding box center [263, 354] width 91 height 22
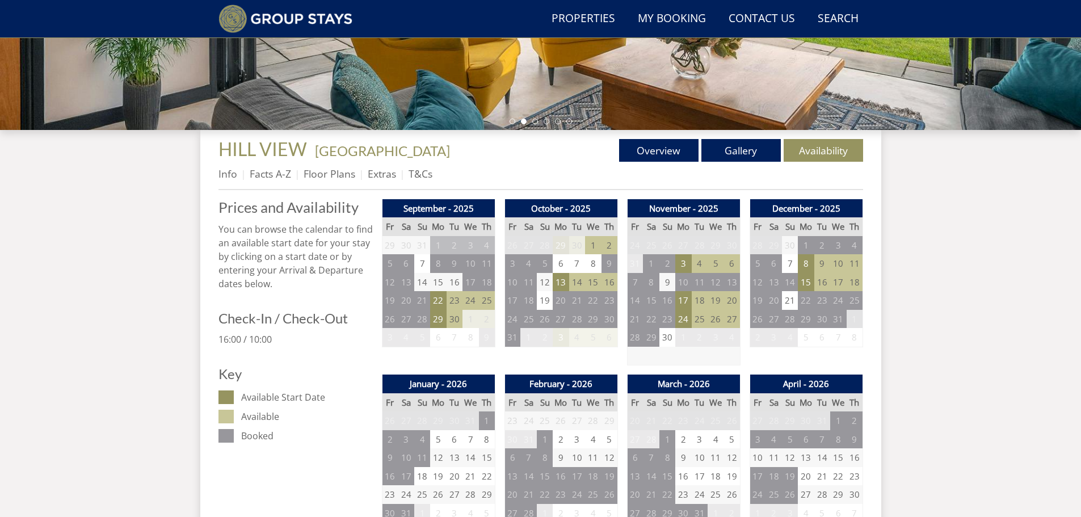
scroll to position [47, 0]
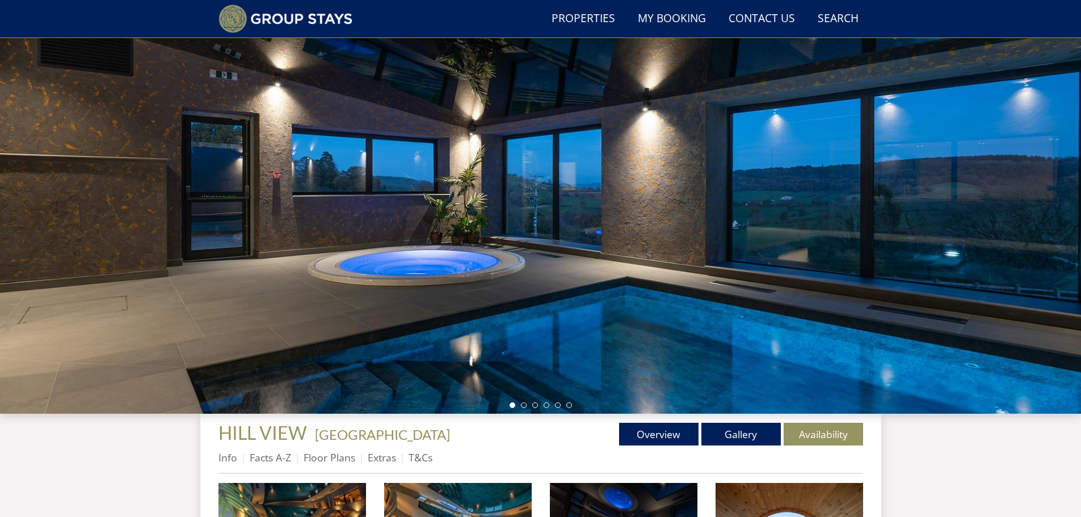
scroll to position [1578, 0]
